Goal: Task Accomplishment & Management: Manage account settings

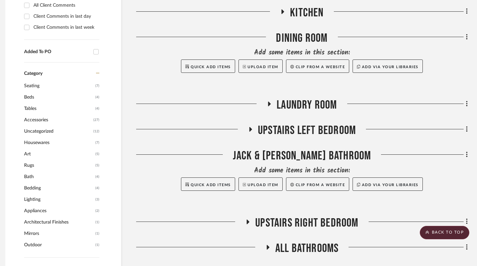
scroll to position [0, 5]
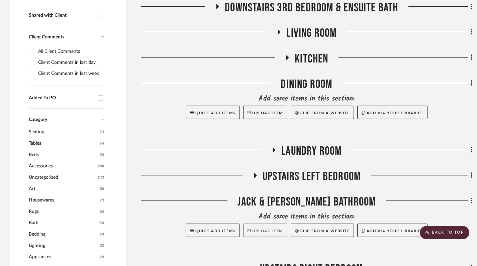
scroll to position [293, 0]
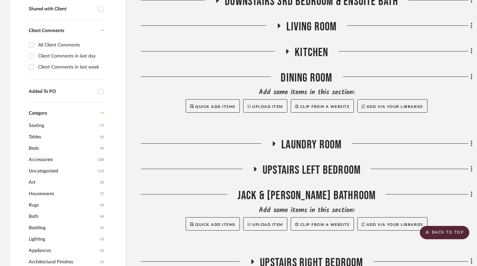
click at [255, 167] on icon at bounding box center [255, 169] width 8 height 5
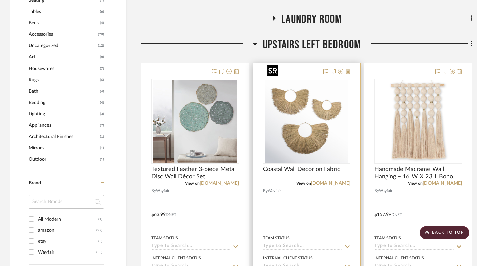
scroll to position [416, 0]
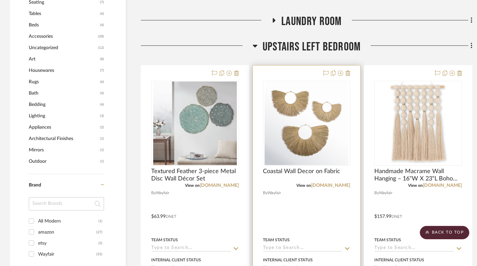
click at [350, 66] on div at bounding box center [307, 212] width 108 height 292
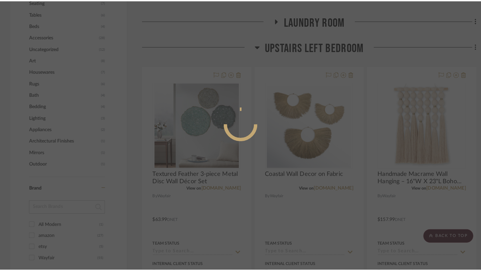
scroll to position [0, 0]
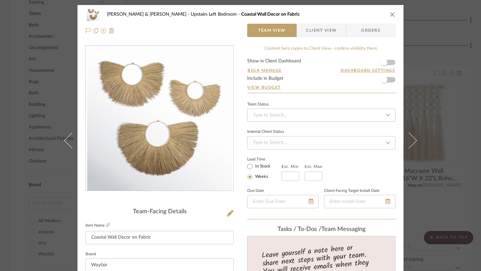
click at [390, 15] on icon "close" at bounding box center [392, 14] width 5 height 5
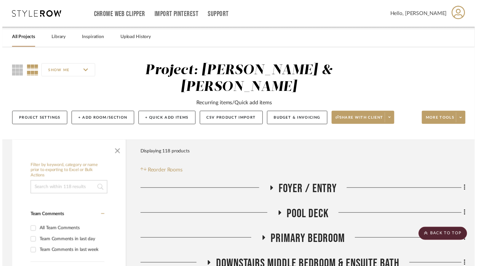
scroll to position [416, 0]
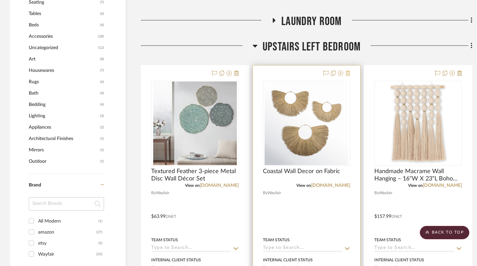
click at [348, 71] on icon at bounding box center [347, 73] width 5 height 5
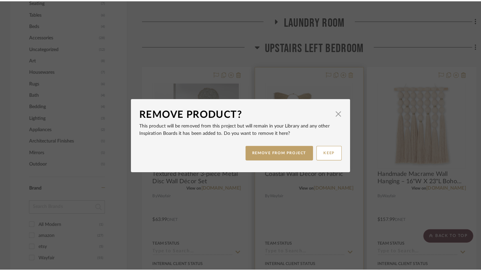
scroll to position [0, 0]
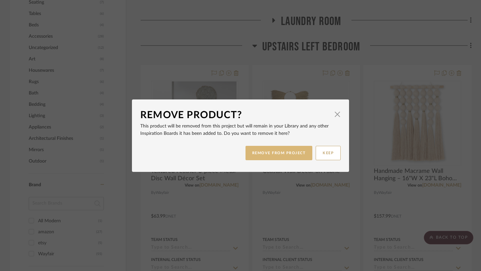
click at [297, 151] on button "REMOVE FROM PROJECT" at bounding box center [279, 153] width 67 height 14
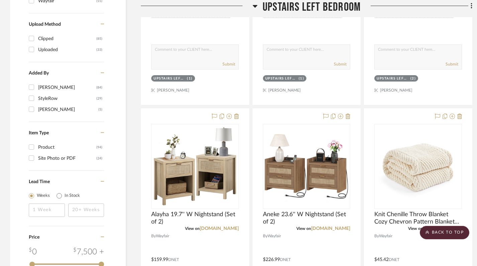
scroll to position [672, 0]
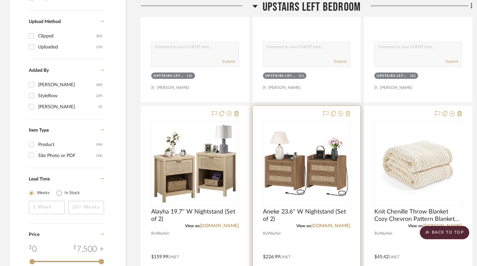
click at [349, 111] on icon at bounding box center [347, 113] width 5 height 5
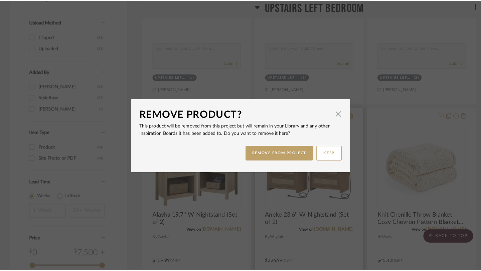
scroll to position [0, 0]
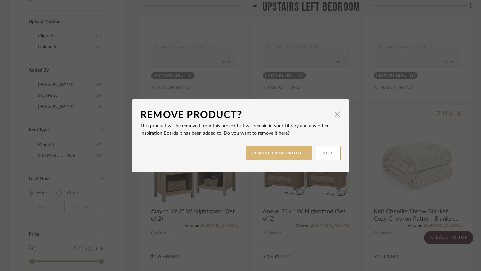
click at [276, 157] on button "REMOVE FROM PROJECT" at bounding box center [279, 153] width 67 height 14
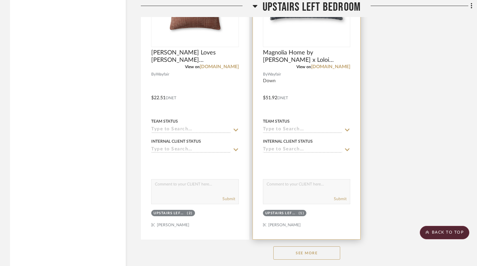
scroll to position [1157, 0]
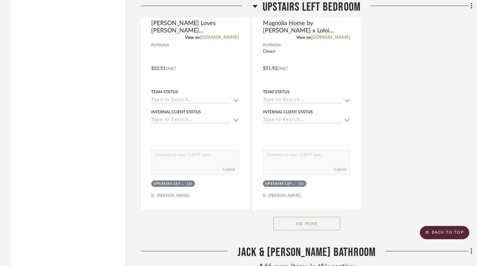
click at [308, 217] on button "See More" at bounding box center [306, 223] width 67 height 13
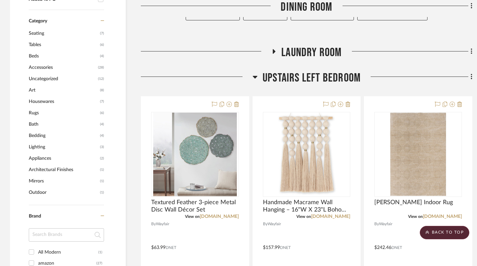
scroll to position [377, 0]
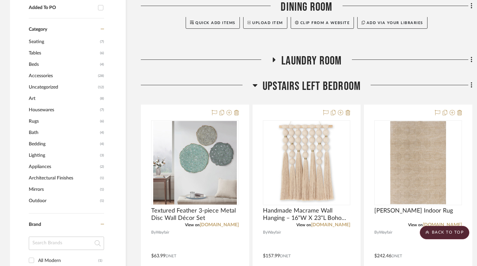
click at [253, 81] on icon at bounding box center [254, 85] width 5 height 8
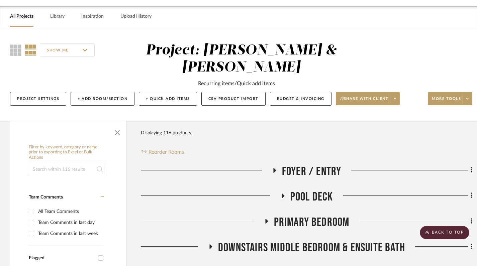
scroll to position [0, 0]
